Goal: Information Seeking & Learning: Learn about a topic

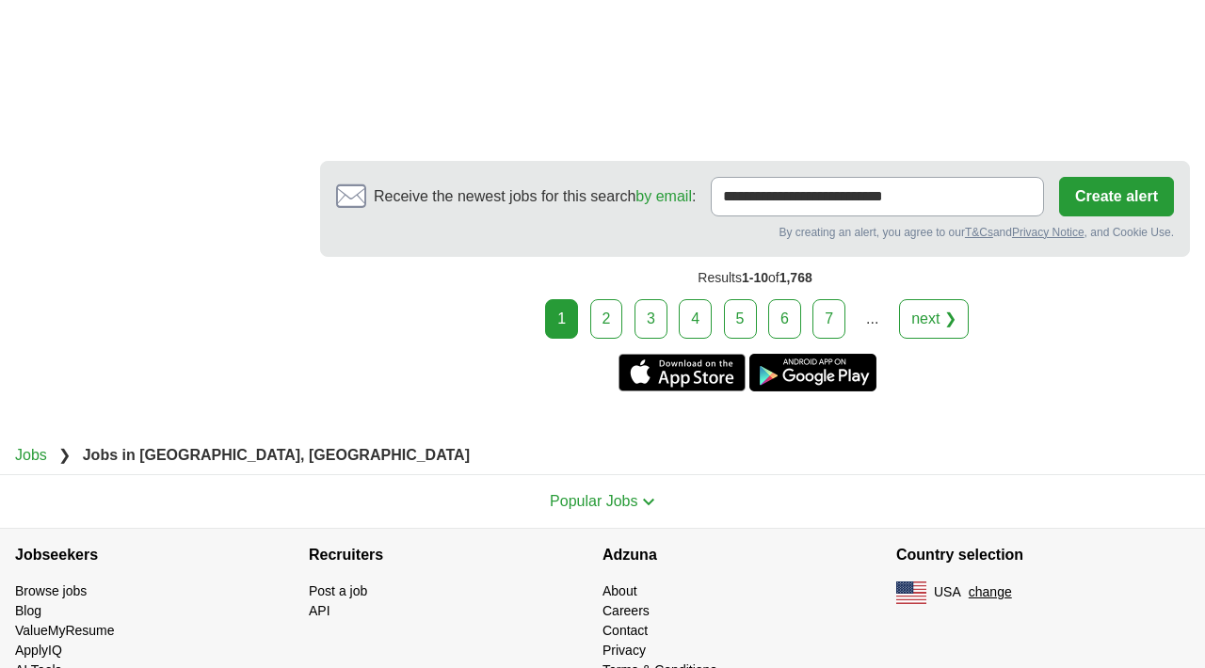
scroll to position [3539, 0]
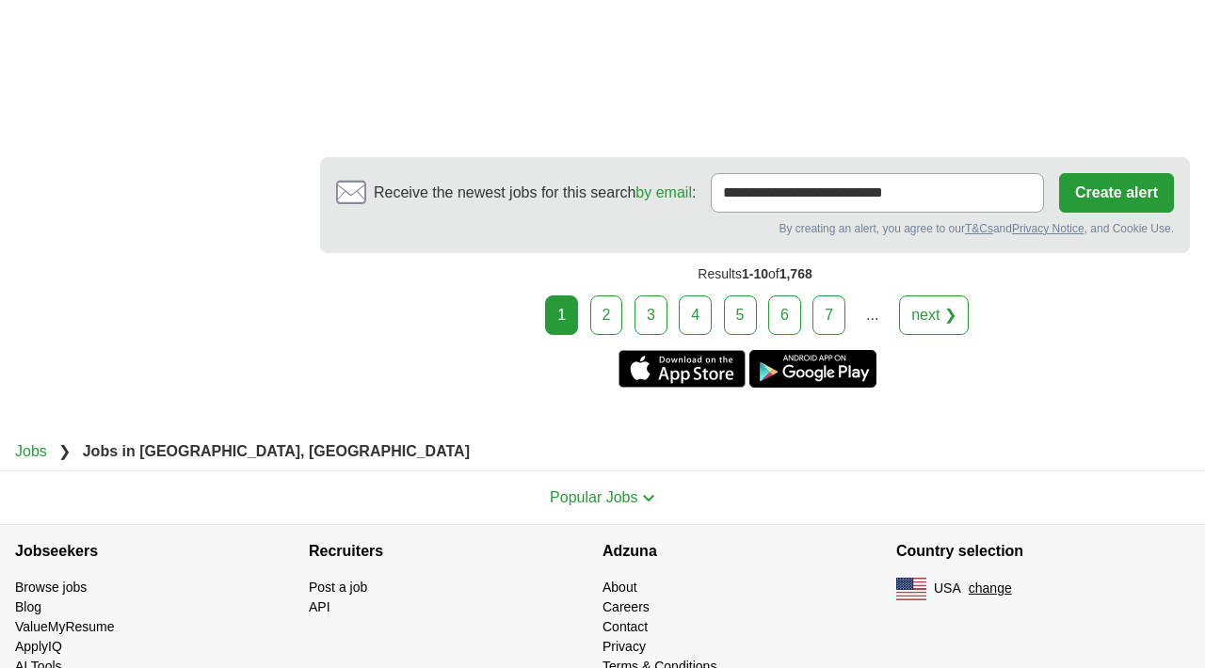
click at [610, 330] on link "2" at bounding box center [606, 316] width 33 height 40
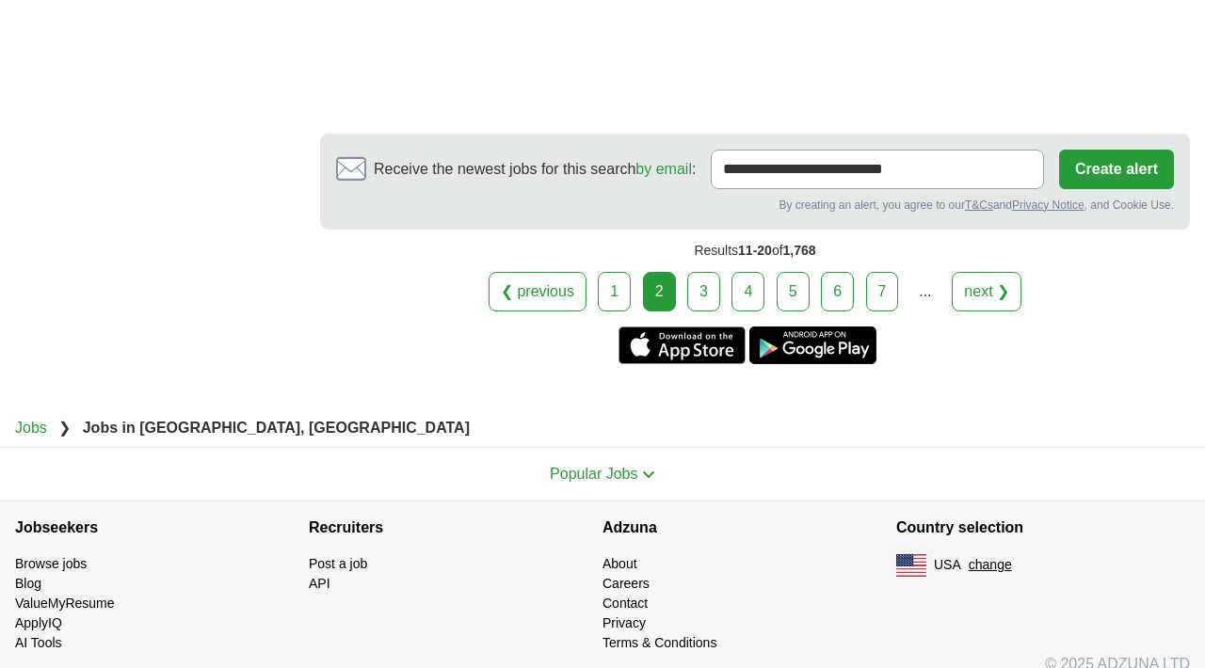
scroll to position [3814, 0]
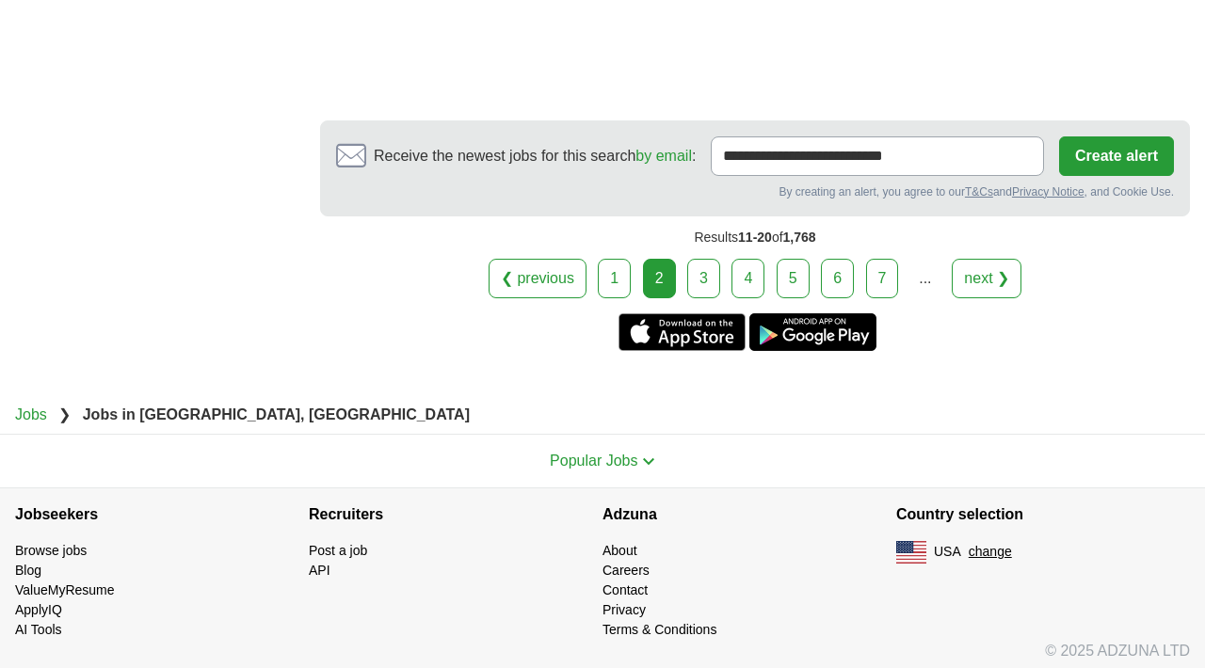
click at [701, 294] on link "3" at bounding box center [703, 279] width 33 height 40
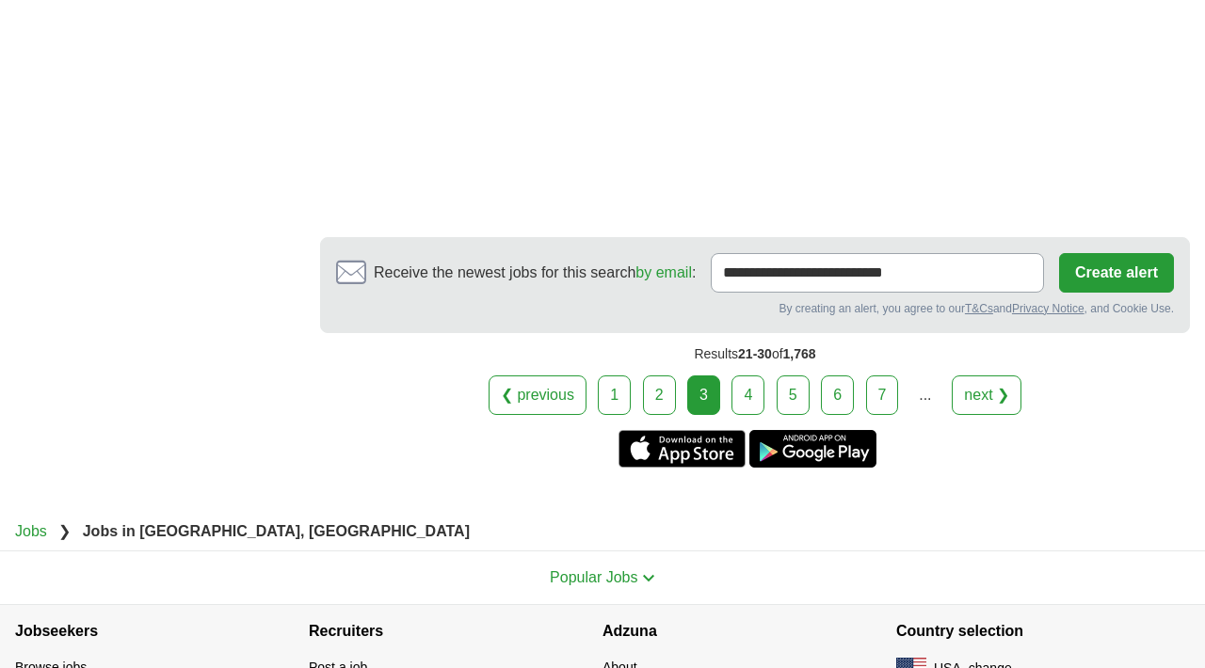
scroll to position [3296, 0]
click at [750, 414] on link "4" at bounding box center [748, 395] width 33 height 40
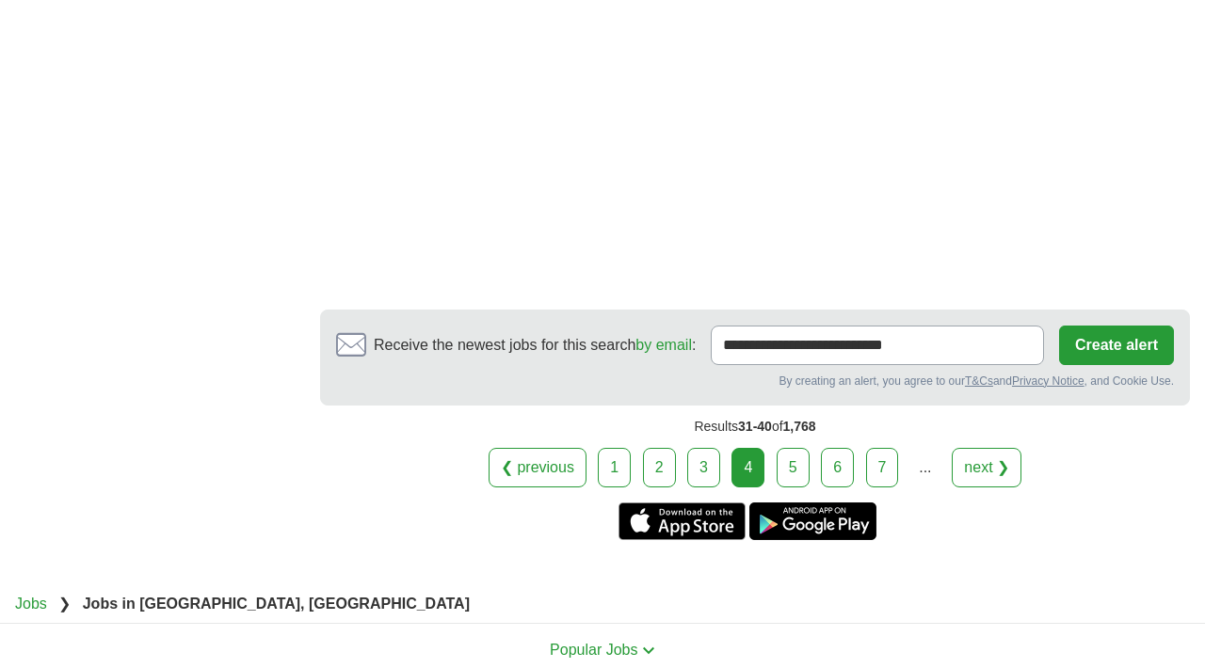
scroll to position [3618, 0]
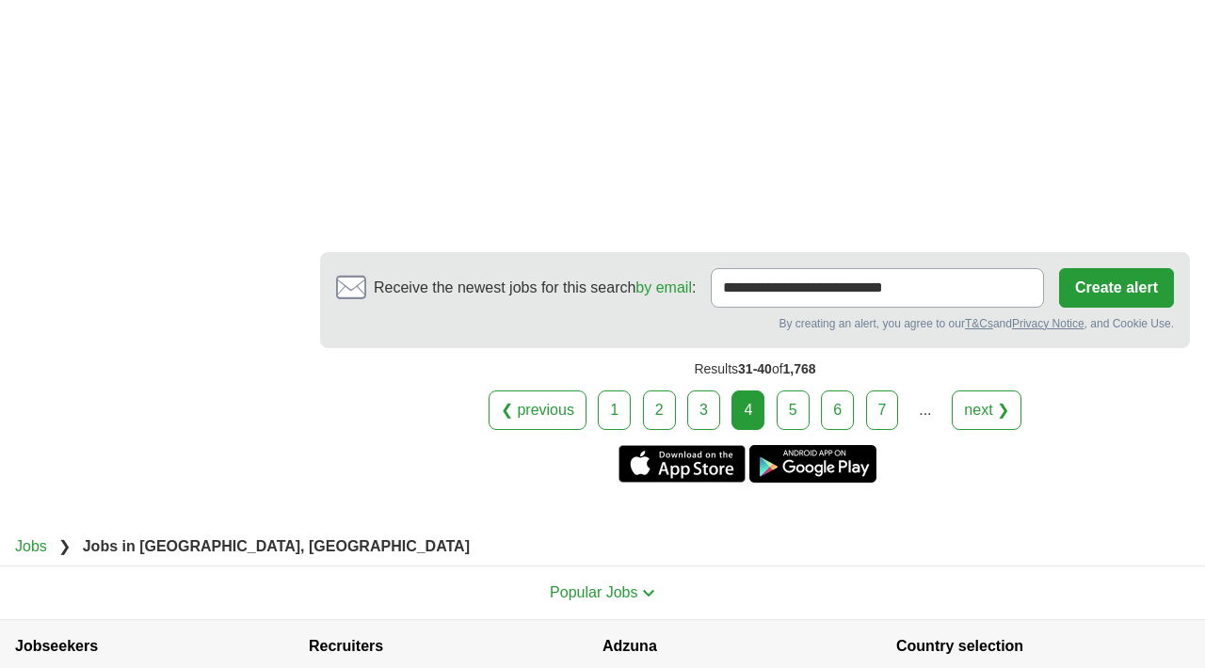
click at [788, 406] on link "5" at bounding box center [793, 411] width 33 height 40
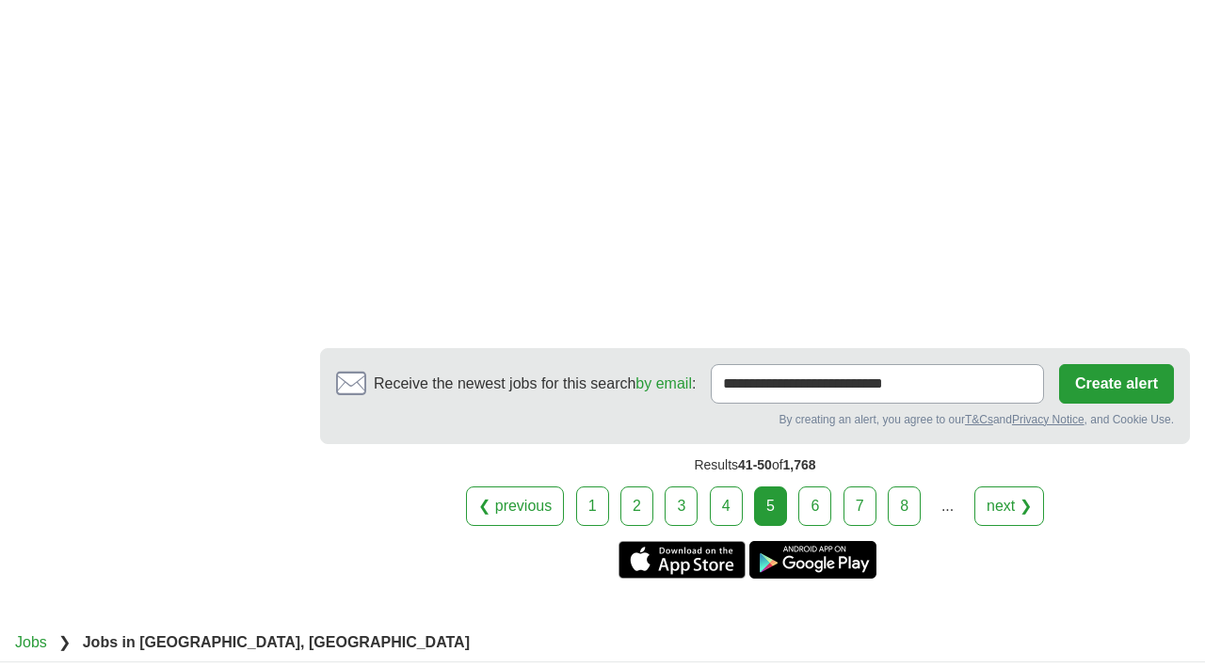
scroll to position [3088, 0]
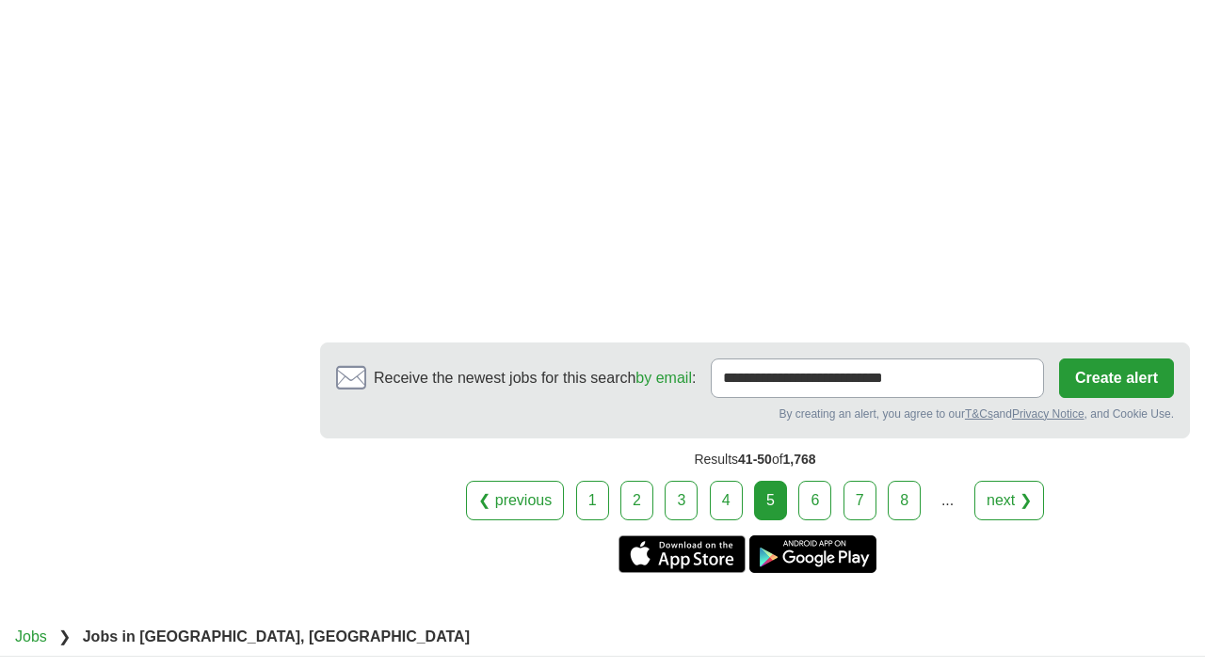
click at [816, 499] on link "6" at bounding box center [814, 501] width 33 height 40
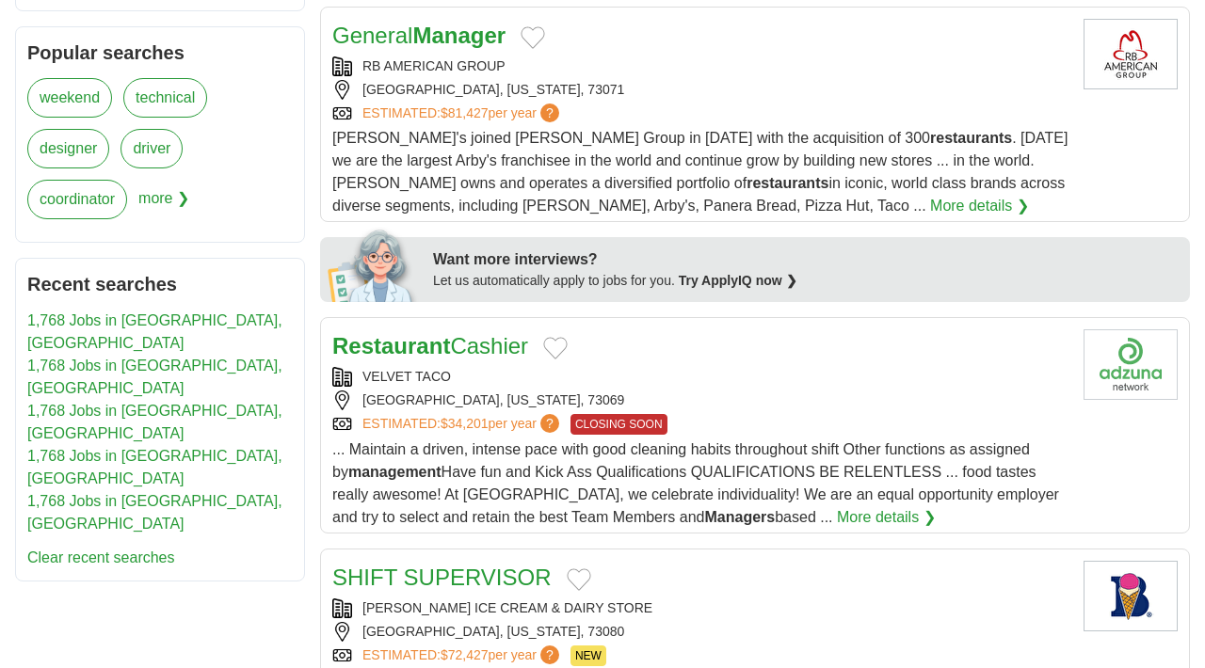
scroll to position [781, 0]
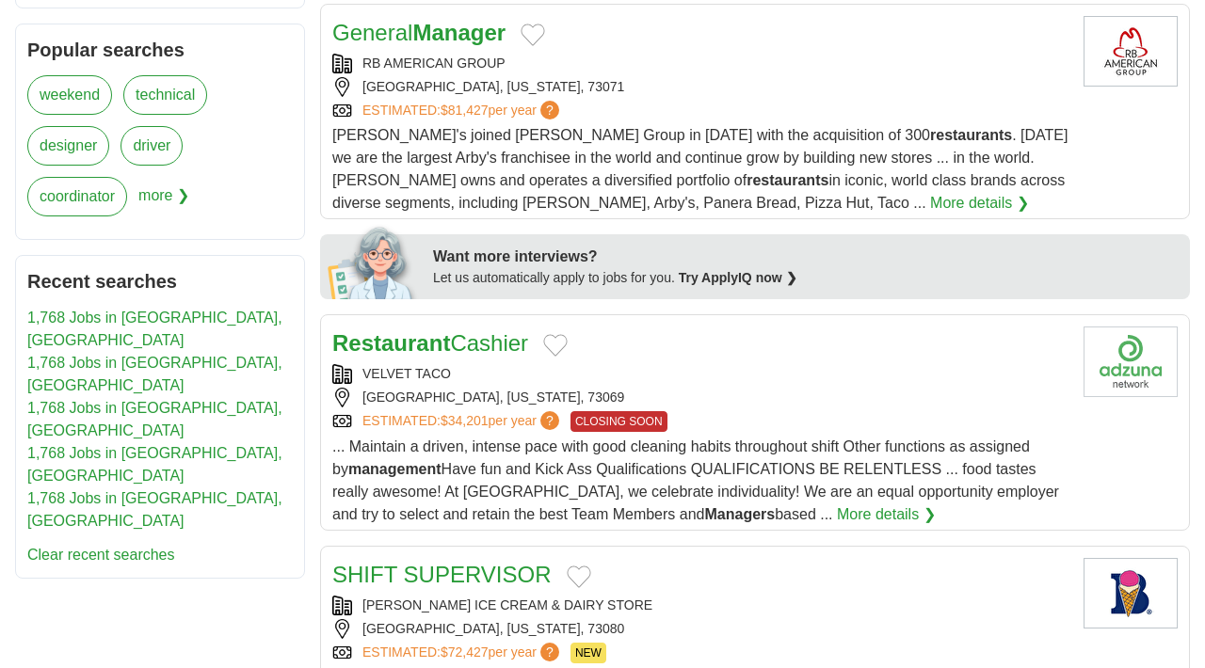
click at [467, 33] on strong "Manager" at bounding box center [458, 32] width 93 height 25
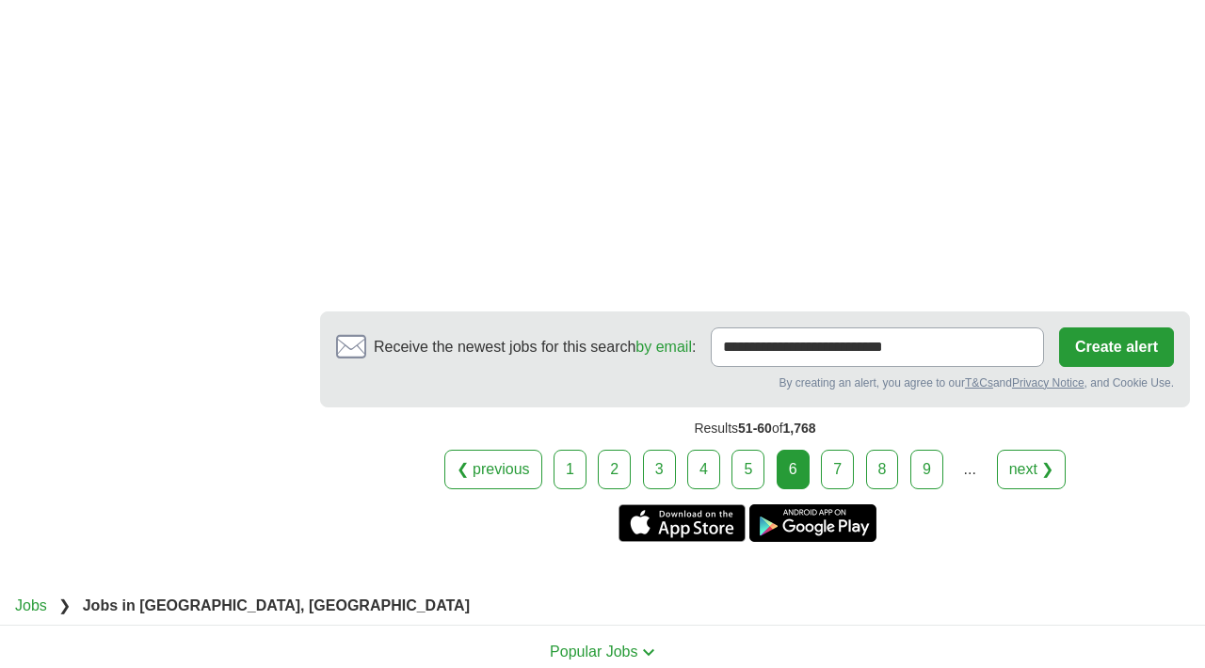
scroll to position [3393, 0]
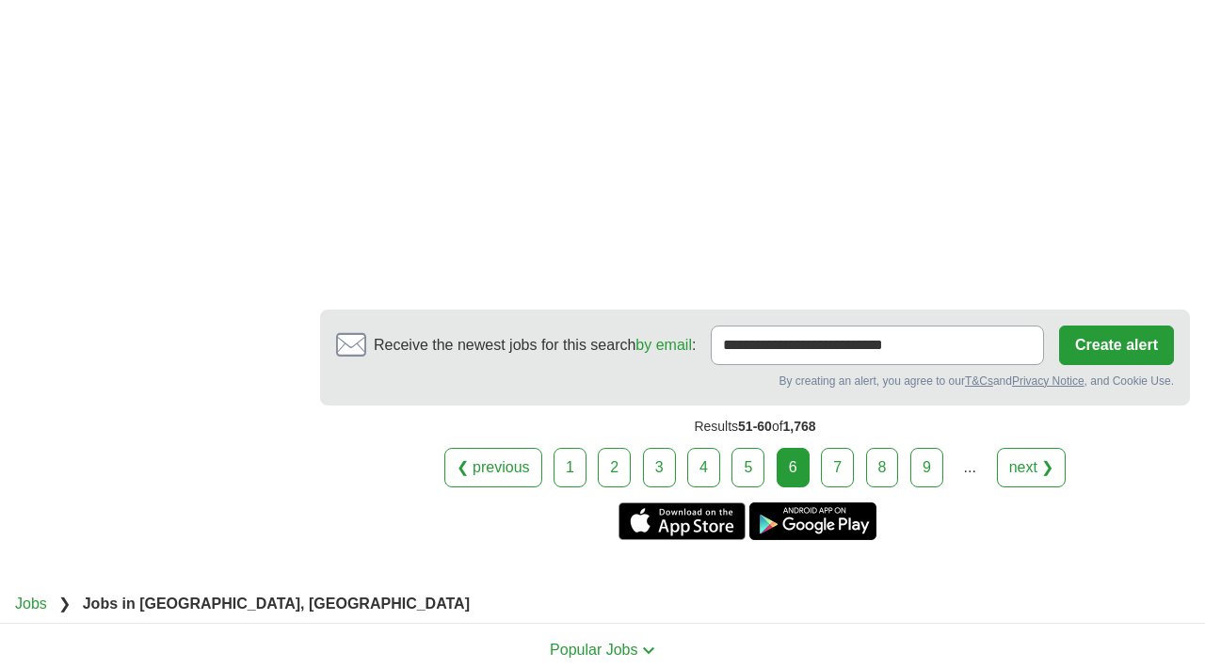
click at [836, 481] on link "7" at bounding box center [837, 468] width 33 height 40
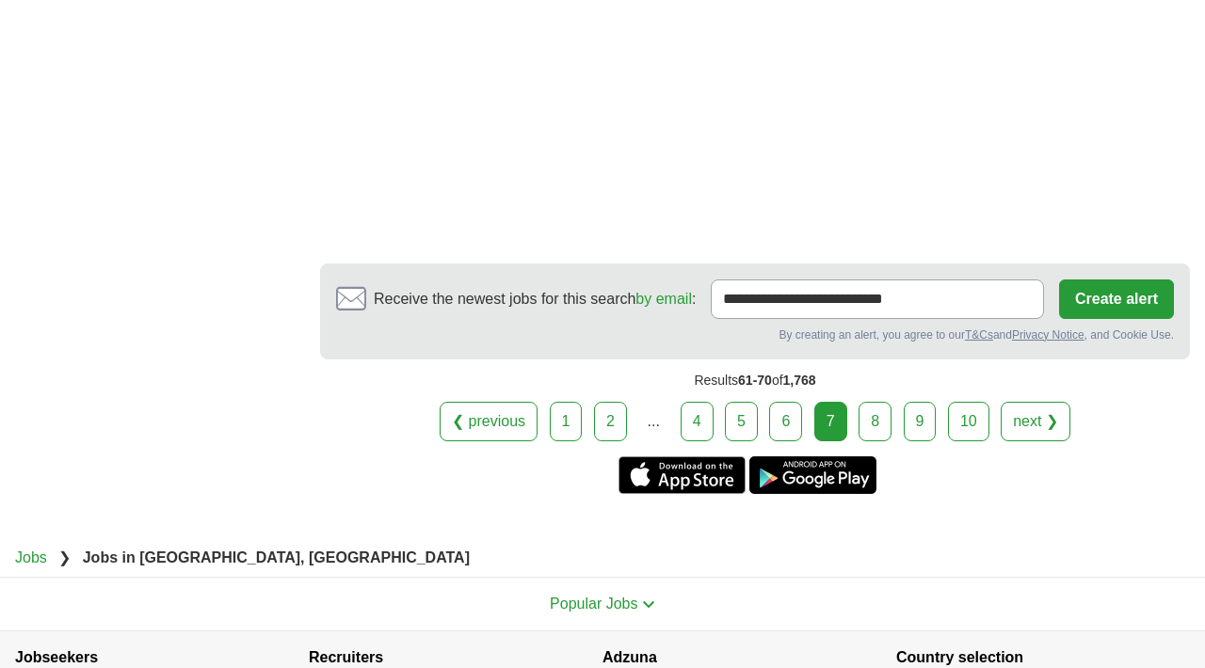
scroll to position [3459, 0]
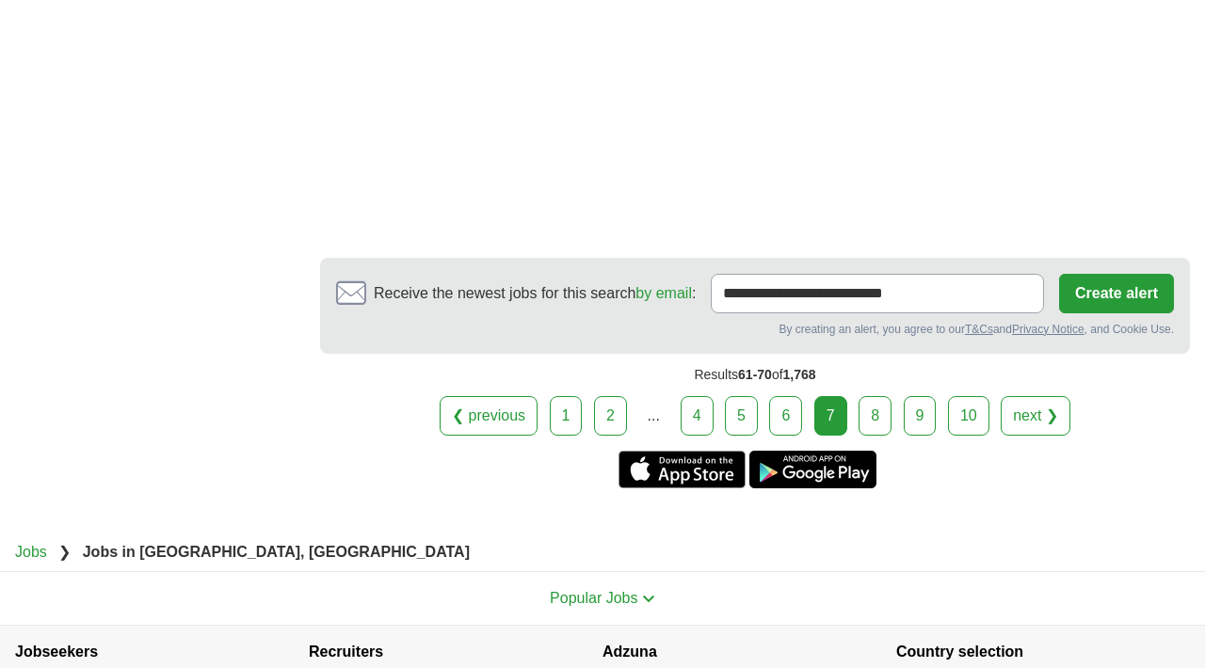
click at [860, 431] on link "8" at bounding box center [875, 416] width 33 height 40
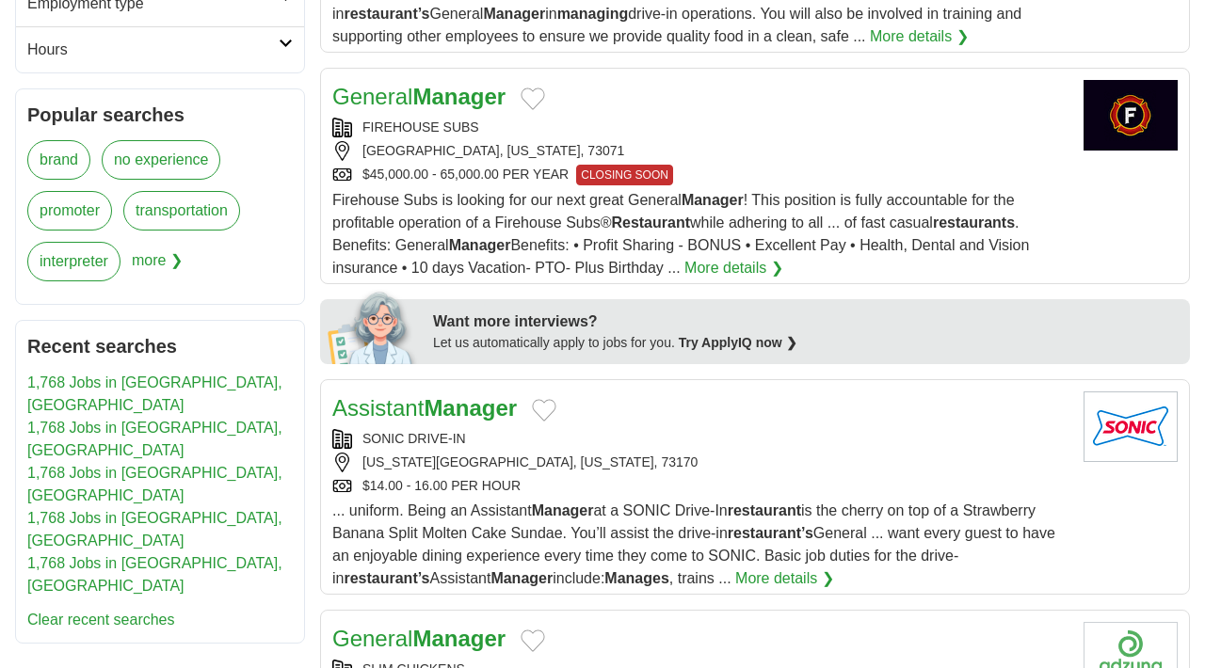
scroll to position [715, 0]
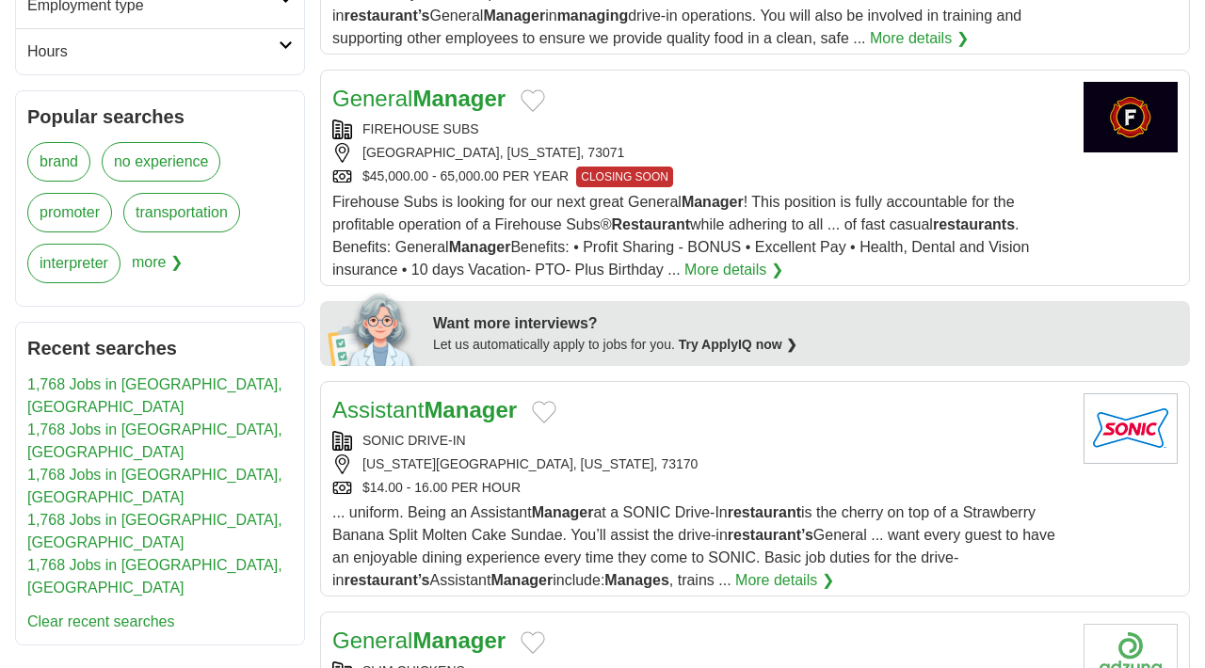
click at [468, 105] on strong "Manager" at bounding box center [458, 98] width 93 height 25
click at [443, 99] on strong "Manager" at bounding box center [458, 98] width 93 height 25
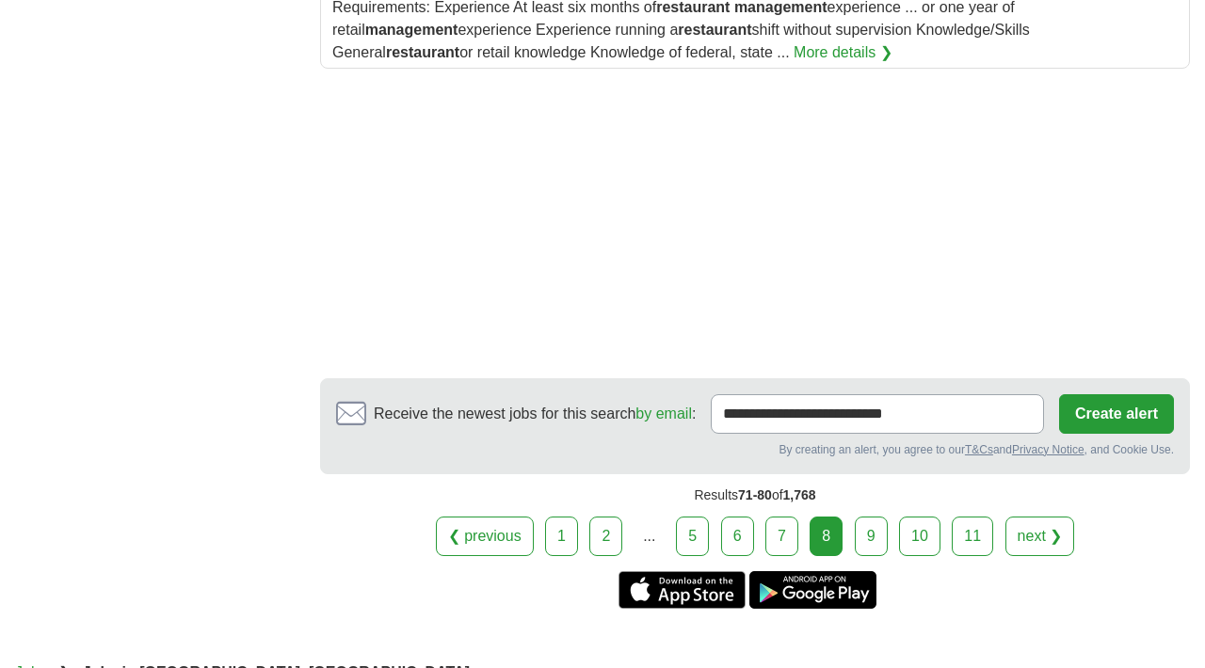
scroll to position [3004, 0]
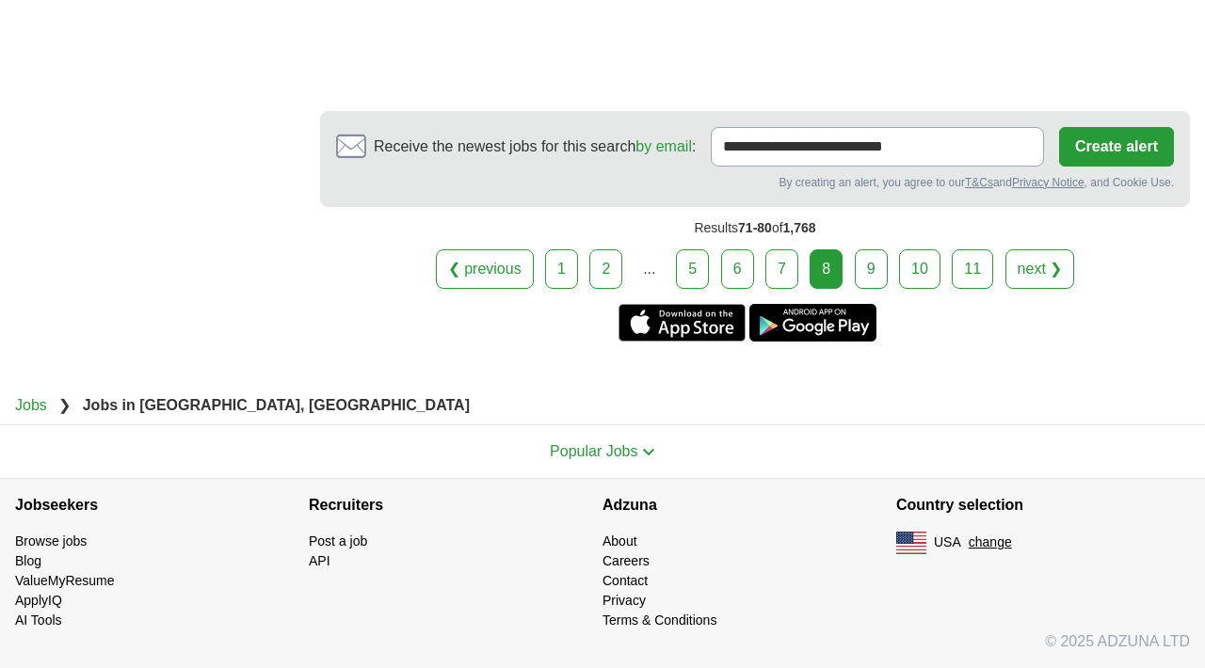
click at [864, 269] on link "9" at bounding box center [871, 270] width 33 height 40
